Goal: Check status

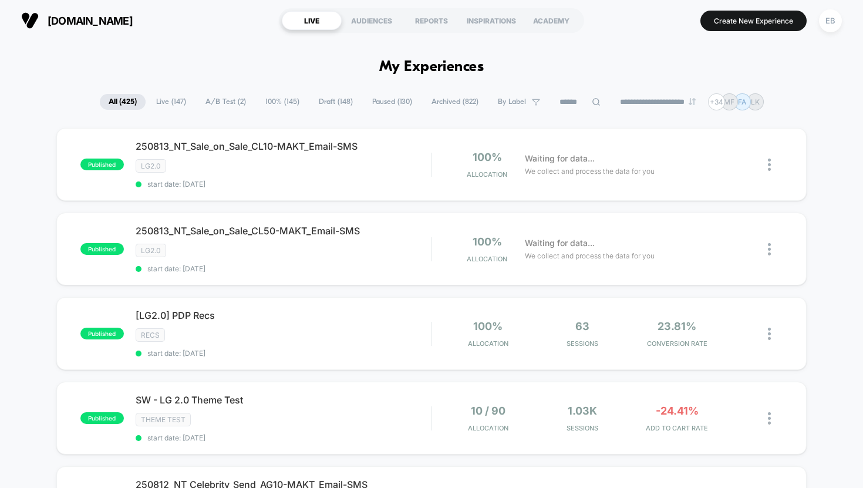
click at [568, 103] on input at bounding box center [580, 102] width 59 height 14
click at [553, 99] on input at bounding box center [580, 102] width 117 height 14
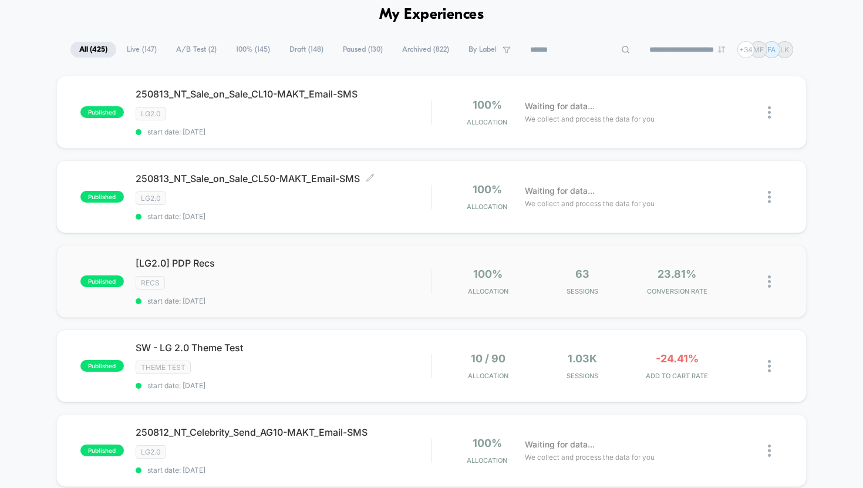
scroll to position [59, 0]
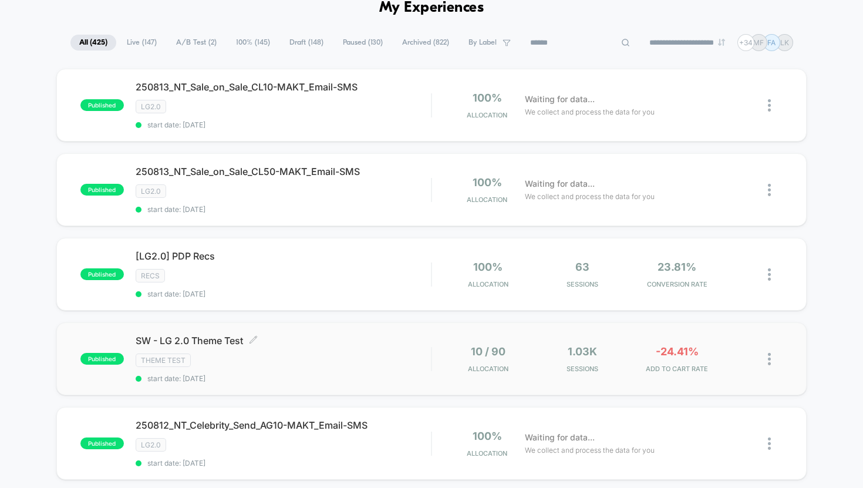
click at [234, 335] on span "SW - LG 2.0 Theme Test Click to edit experience details" at bounding box center [284, 341] width 296 height 12
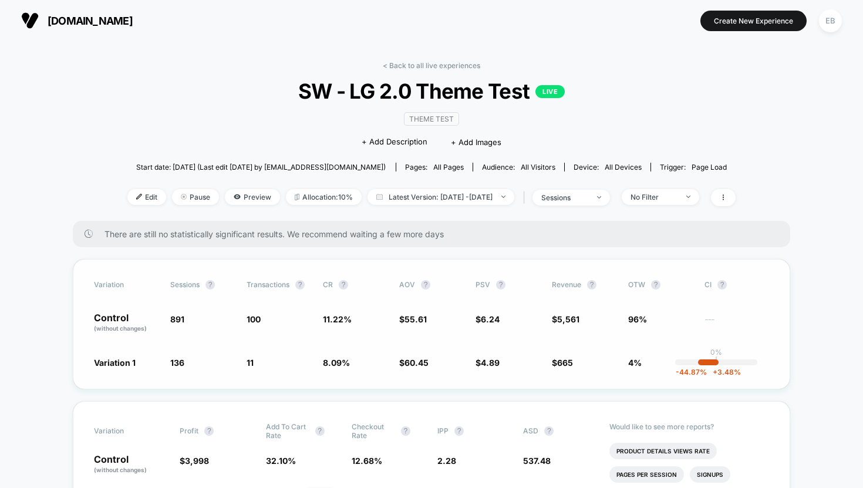
click at [708, 355] on div "Variation Sessions ? Transactions ? CR ? AOV ? PSV ? Revenue ? OTW ? CI ? Contr…" at bounding box center [432, 324] width 718 height 130
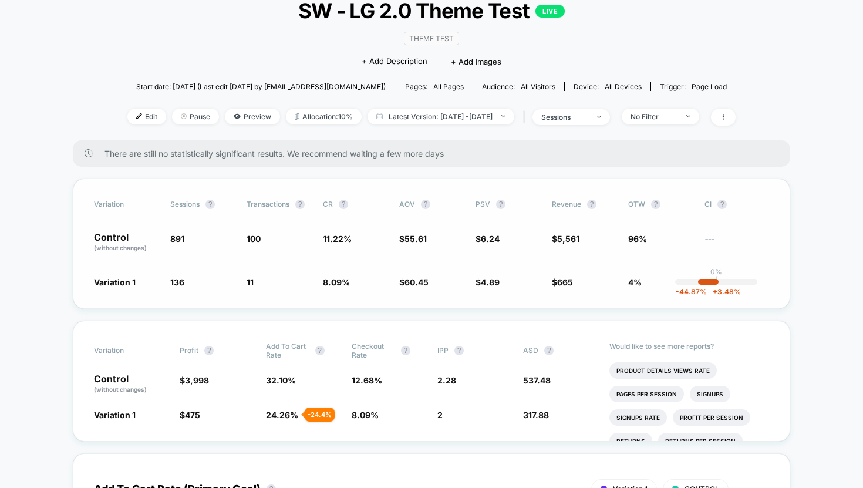
scroll to position [83, 0]
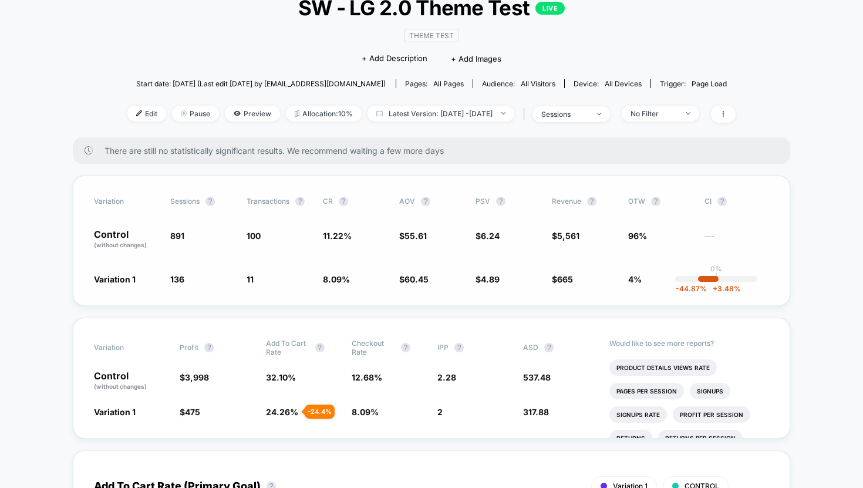
click at [256, 275] on span "11 - 27.9 %" at bounding box center [279, 279] width 65 height 12
click at [224, 281] on span "136 - 84.7 %" at bounding box center [202, 279] width 65 height 12
click at [251, 277] on span "11" at bounding box center [250, 279] width 7 height 10
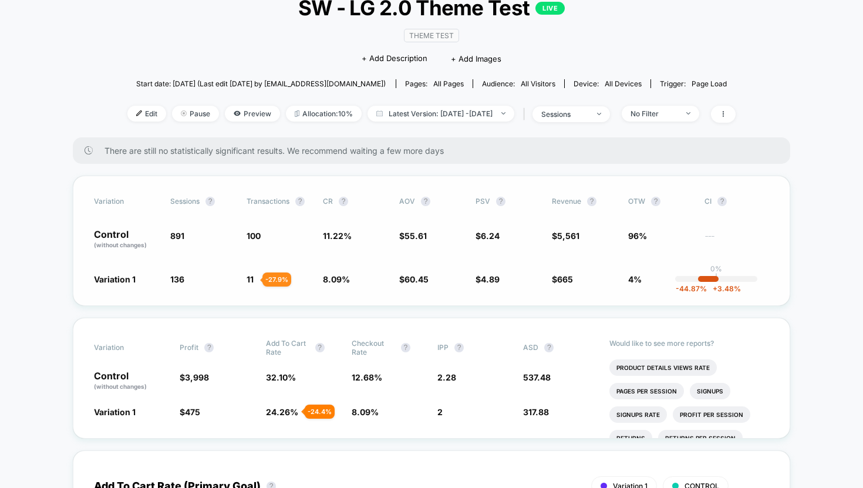
click at [241, 281] on div "Variation 1 136 - 84.7 % 11 - 27.9 % 8.09 % - 27.9 % $ 60.45 + 8.7 % $ 4.89 - 2…" at bounding box center [431, 279] width 675 height 12
click at [251, 277] on span "11" at bounding box center [250, 279] width 7 height 10
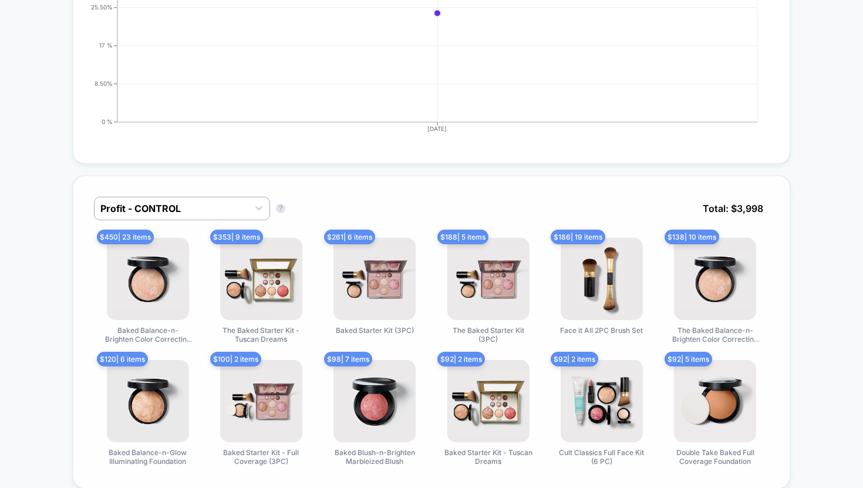
scroll to position [752, 0]
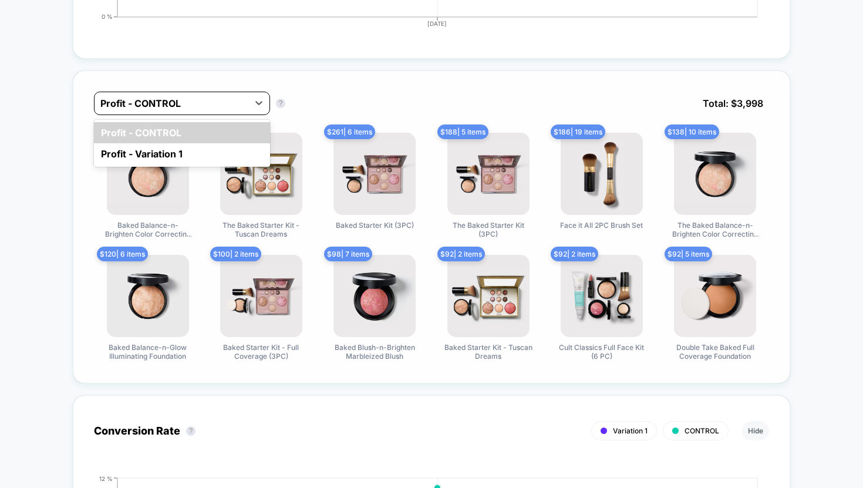
click at [126, 107] on div at bounding box center [171, 103] width 142 height 14
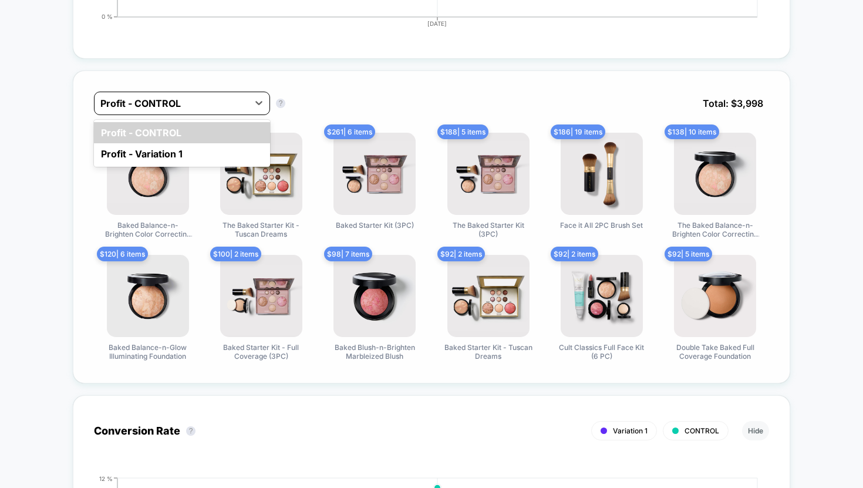
click at [199, 98] on div at bounding box center [171, 103] width 142 height 14
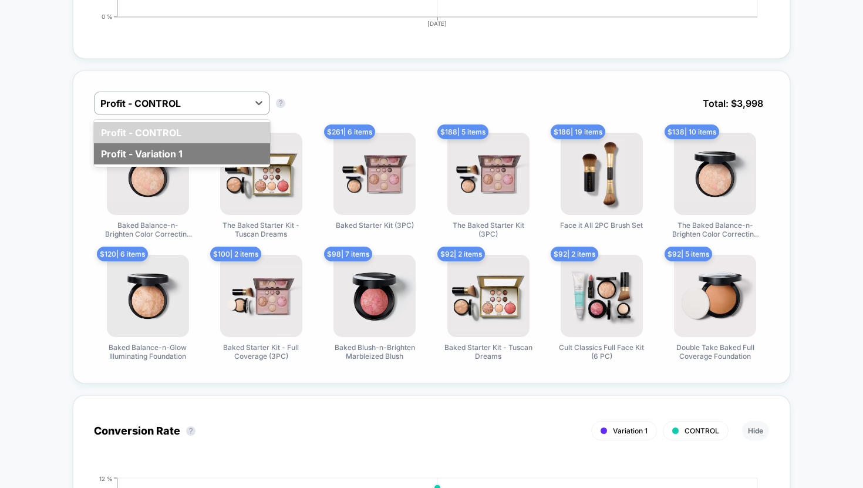
click at [191, 149] on div "Profit - Variation 1" at bounding box center [182, 153] width 176 height 21
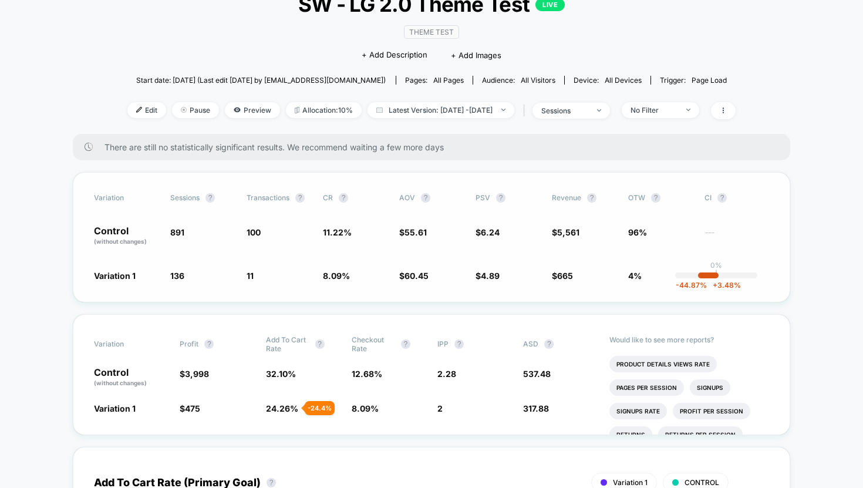
scroll to position [0, 0]
